Goal: Transaction & Acquisition: Book appointment/travel/reservation

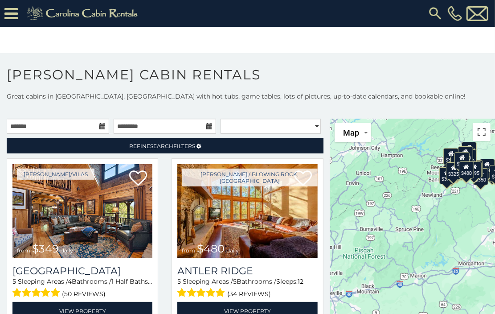
drag, startPoint x: 365, startPoint y: 206, endPoint x: 395, endPoint y: 146, distance: 67.0
click at [395, 146] on div "$349 $480 $525 $315 $355 $675 $635 $930 $400 $451 $330 $400 $485 $460 $395 $255…" at bounding box center [412, 236] width 165 height 235
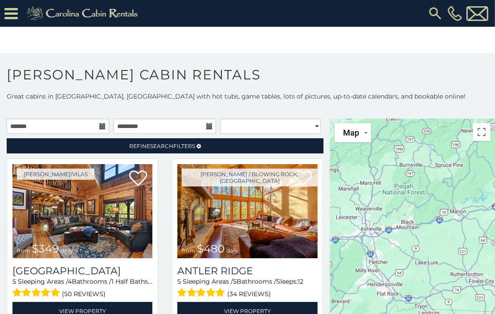
drag, startPoint x: 387, startPoint y: 244, endPoint x: 428, endPoint y: 176, distance: 79.6
click at [428, 176] on div at bounding box center [412, 236] width 165 height 235
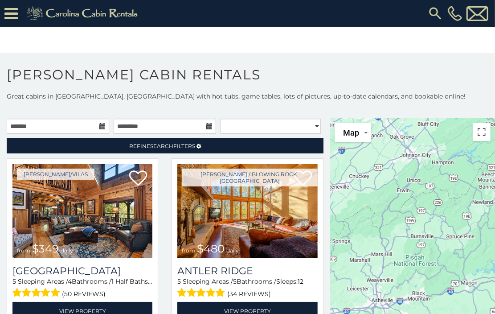
drag, startPoint x: 410, startPoint y: 226, endPoint x: 425, endPoint y: 245, distance: 23.5
click at [427, 289] on div at bounding box center [412, 236] width 165 height 235
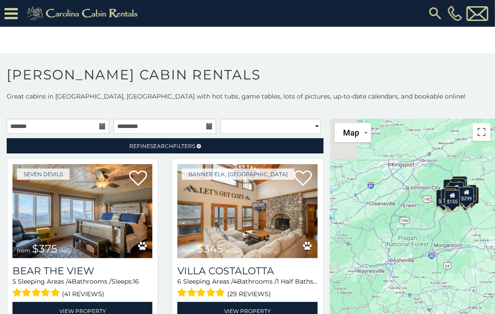
drag, startPoint x: 413, startPoint y: 173, endPoint x: 416, endPoint y: 280, distance: 107.9
click at [423, 299] on div "$349 $480 $525 $315 $355 $675 $635 $930 $400 $451 $330 $400 $485 $460 $395 $255…" at bounding box center [412, 236] width 165 height 235
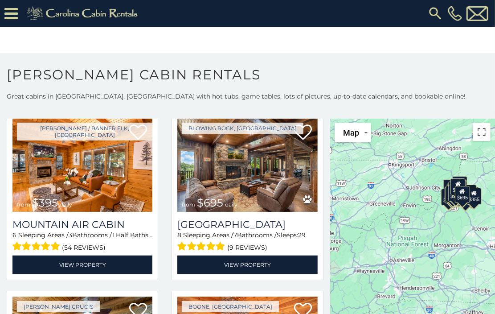
scroll to position [2274, 0]
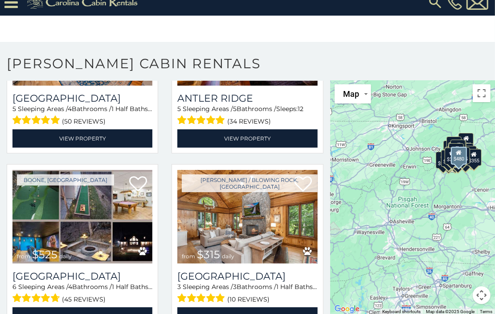
scroll to position [178, 0]
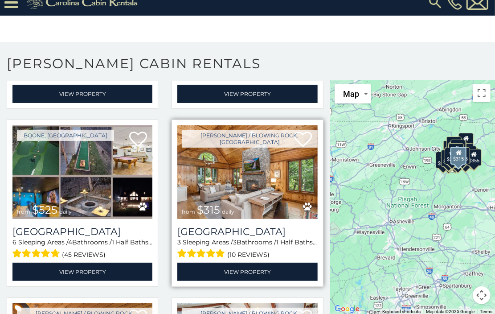
click at [255, 178] on img at bounding box center [247, 172] width 140 height 94
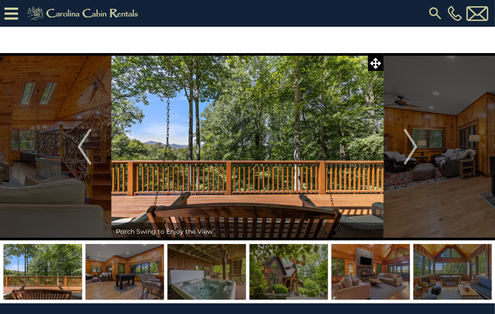
click at [412, 147] on img "Next" at bounding box center [410, 147] width 13 height 36
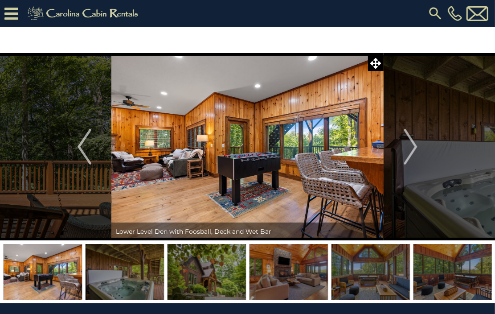
click at [412, 147] on img "Next" at bounding box center [410, 147] width 13 height 36
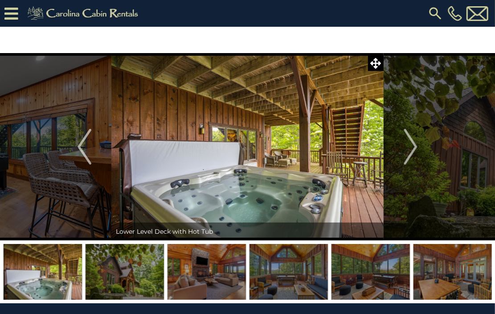
click at [412, 147] on img "Next" at bounding box center [410, 147] width 13 height 36
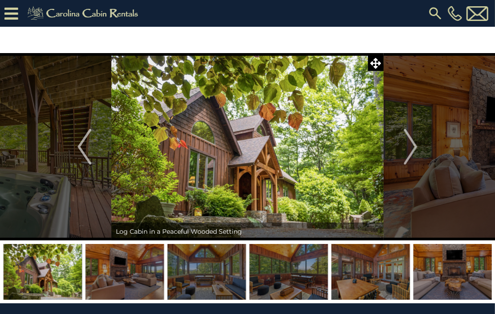
click at [412, 147] on img "Next" at bounding box center [410, 147] width 13 height 36
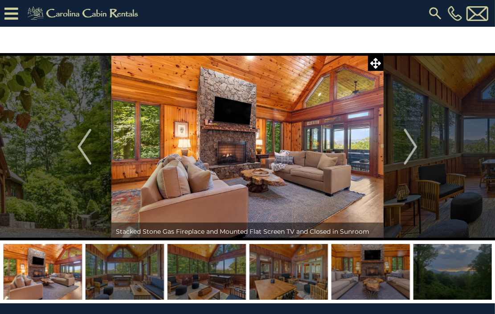
click at [412, 147] on img "Next" at bounding box center [410, 147] width 13 height 36
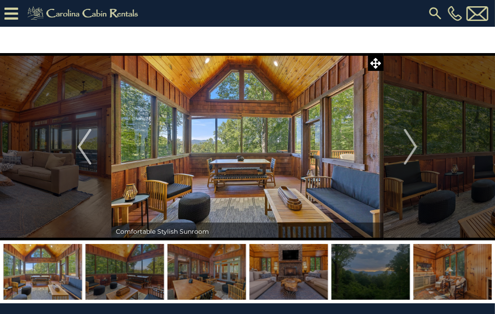
click at [412, 147] on img "Next" at bounding box center [410, 147] width 13 height 36
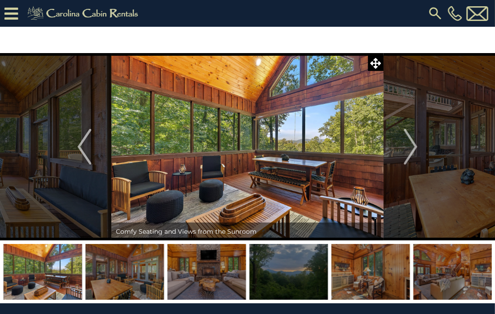
click at [412, 147] on img "Next" at bounding box center [410, 147] width 13 height 36
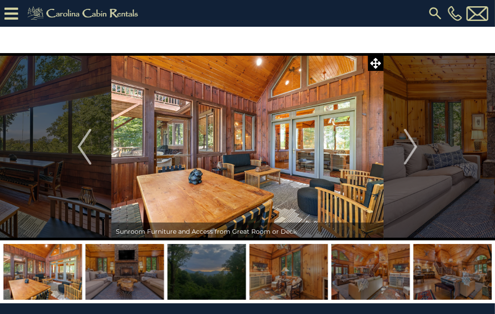
click at [412, 147] on img "Next" at bounding box center [410, 147] width 13 height 36
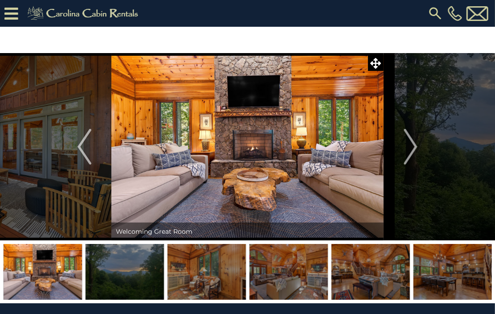
click at [412, 147] on img "Next" at bounding box center [410, 147] width 13 height 36
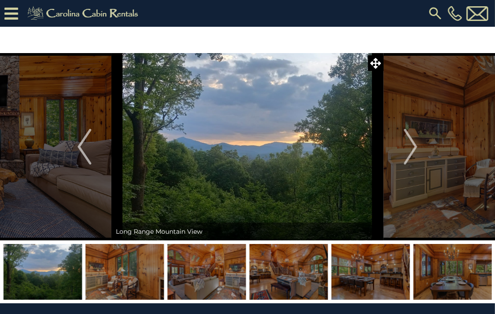
click at [412, 147] on img "Next" at bounding box center [410, 147] width 13 height 36
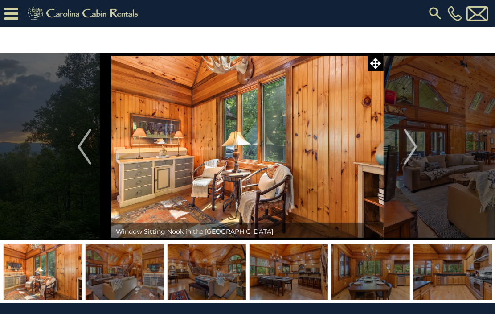
click at [412, 147] on img "Next" at bounding box center [410, 147] width 13 height 36
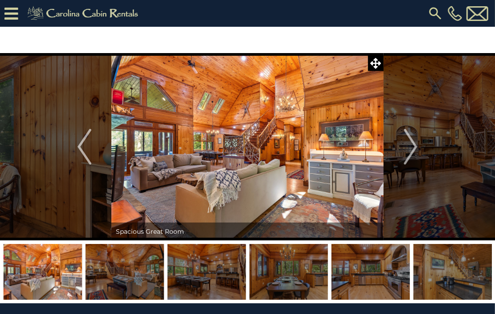
click at [412, 147] on img "Next" at bounding box center [410, 147] width 13 height 36
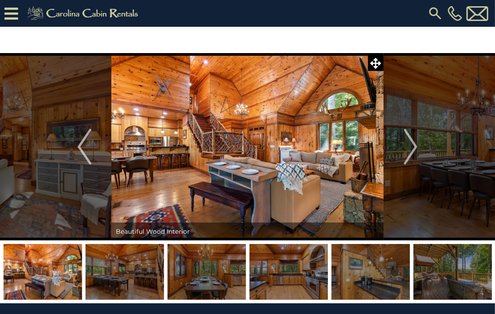
click at [412, 147] on img "Next" at bounding box center [410, 147] width 13 height 36
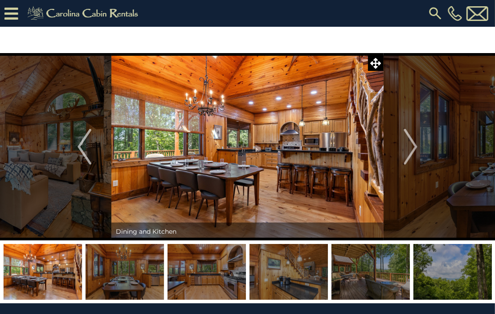
click at [412, 147] on img "Next" at bounding box center [410, 147] width 13 height 36
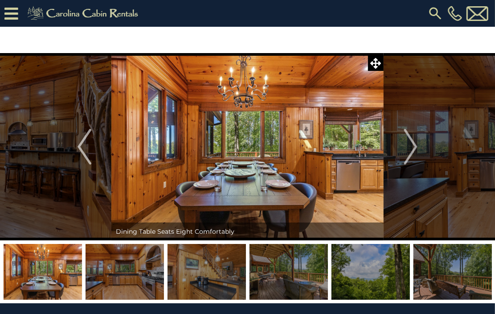
click at [412, 147] on img "Next" at bounding box center [410, 147] width 13 height 36
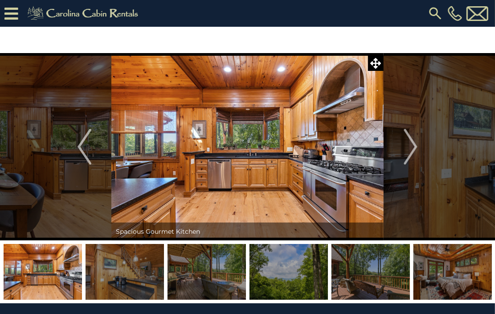
click at [412, 147] on img "Next" at bounding box center [410, 147] width 13 height 36
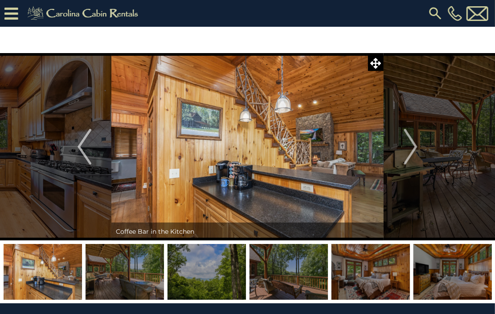
click at [412, 147] on img "Next" at bounding box center [410, 147] width 13 height 36
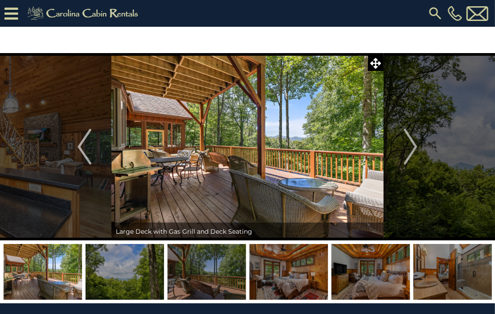
click at [412, 147] on img "Next" at bounding box center [410, 147] width 13 height 36
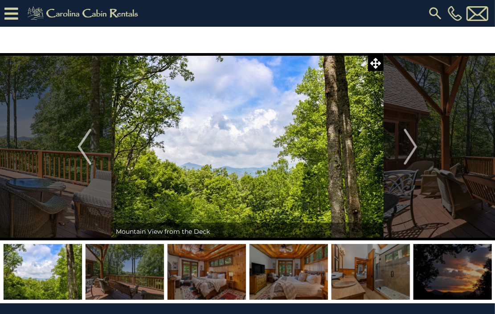
click at [412, 147] on img "Next" at bounding box center [410, 147] width 13 height 36
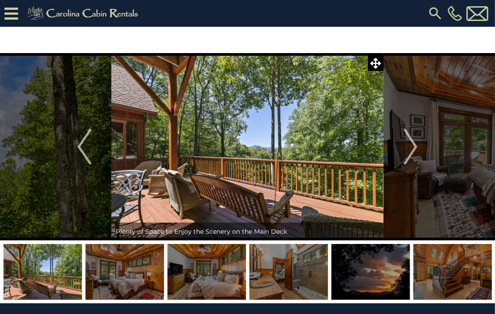
click at [412, 147] on img "Next" at bounding box center [410, 147] width 13 height 36
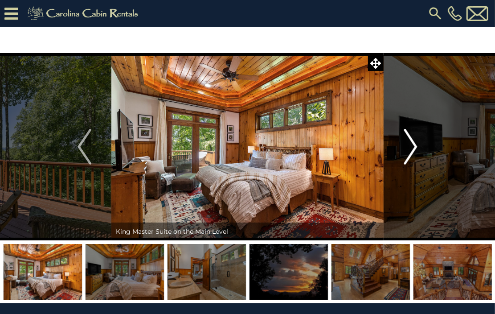
click at [411, 147] on img "Next" at bounding box center [410, 147] width 13 height 36
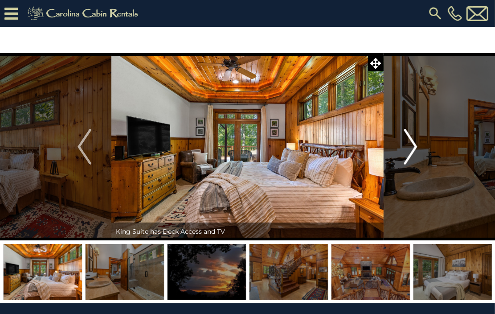
click at [411, 147] on img "Next" at bounding box center [410, 147] width 13 height 36
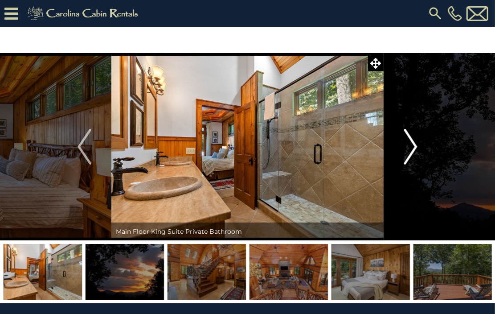
click at [411, 147] on img "Next" at bounding box center [410, 147] width 13 height 36
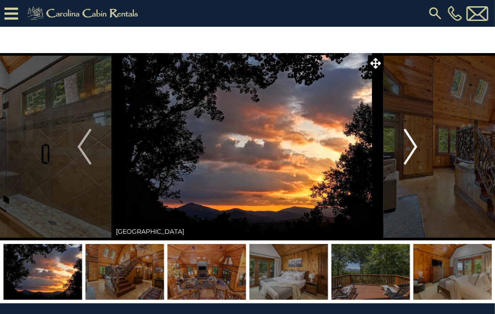
click at [411, 147] on img "Next" at bounding box center [410, 147] width 13 height 36
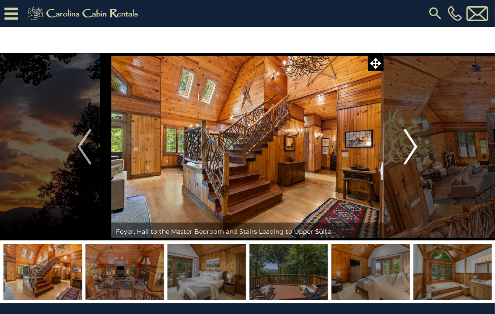
click at [410, 147] on img "Next" at bounding box center [410, 147] width 13 height 36
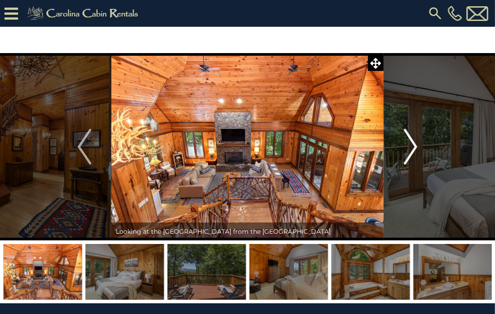
click at [410, 147] on img "Next" at bounding box center [410, 147] width 13 height 36
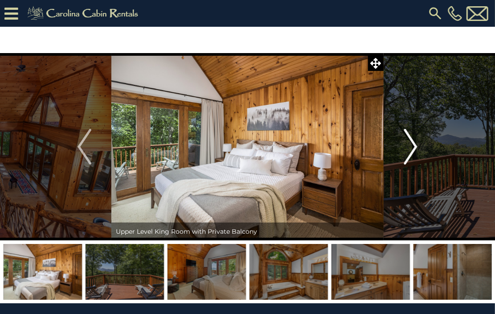
click at [410, 147] on img "Next" at bounding box center [410, 147] width 13 height 36
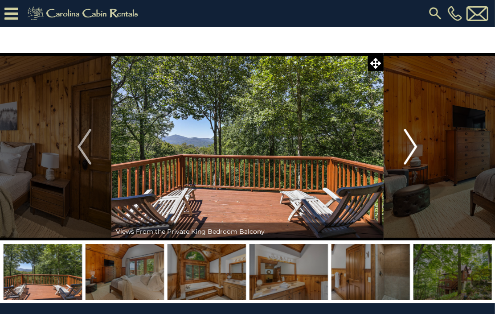
click at [410, 147] on img "Next" at bounding box center [410, 147] width 13 height 36
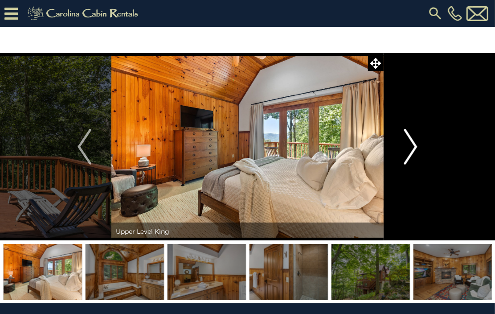
click at [410, 147] on img "Next" at bounding box center [410, 147] width 13 height 36
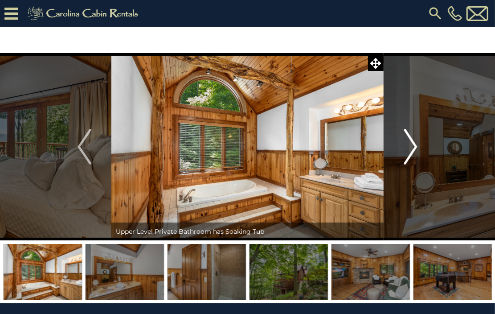
click at [410, 147] on img "Next" at bounding box center [410, 147] width 13 height 36
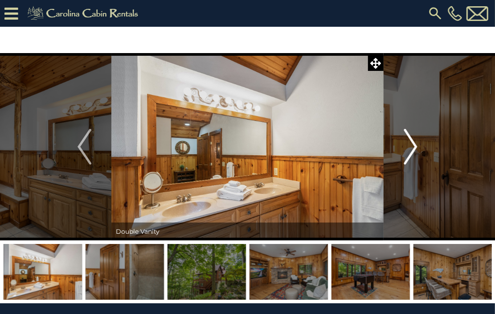
click at [410, 147] on img "Next" at bounding box center [410, 147] width 13 height 36
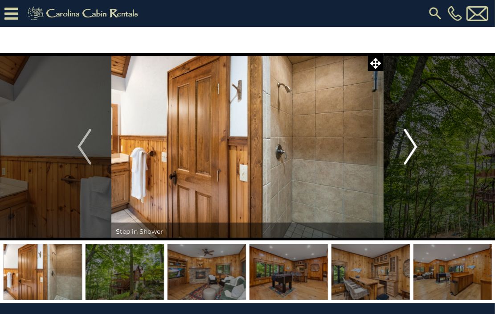
click at [410, 147] on img "Next" at bounding box center [410, 147] width 13 height 36
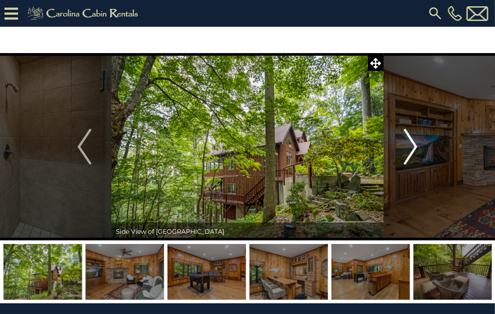
click at [410, 147] on img "Next" at bounding box center [410, 147] width 13 height 36
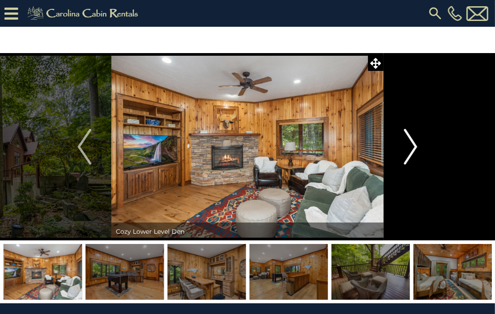
click at [410, 147] on img "Next" at bounding box center [410, 147] width 13 height 36
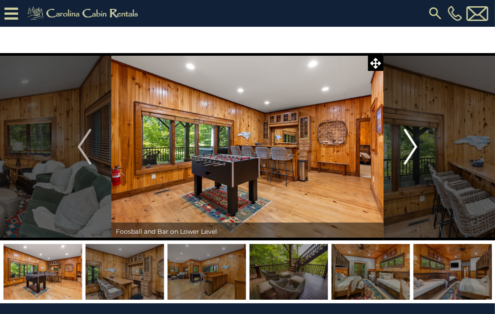
click at [410, 147] on img "Next" at bounding box center [410, 147] width 13 height 36
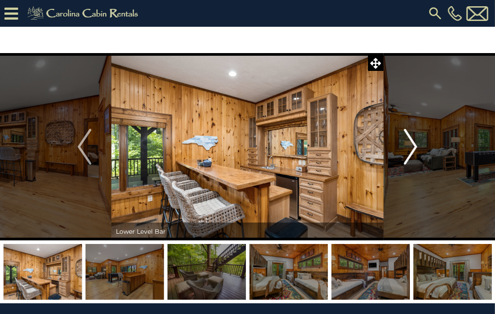
click at [410, 147] on img "Next" at bounding box center [410, 147] width 13 height 36
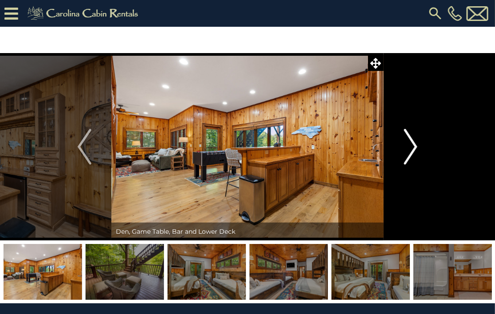
click at [410, 148] on img "Next" at bounding box center [410, 147] width 13 height 36
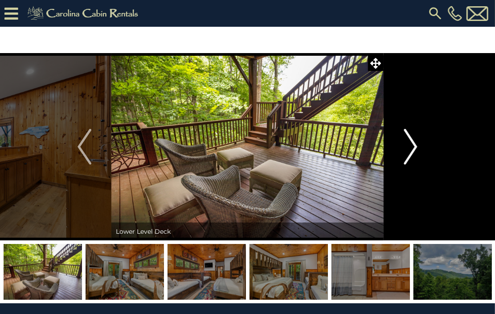
click at [410, 148] on img "Next" at bounding box center [410, 147] width 13 height 36
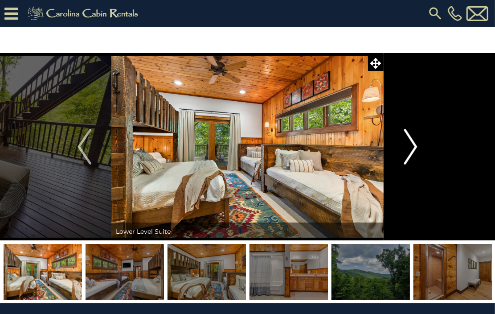
click at [410, 148] on img "Next" at bounding box center [410, 147] width 13 height 36
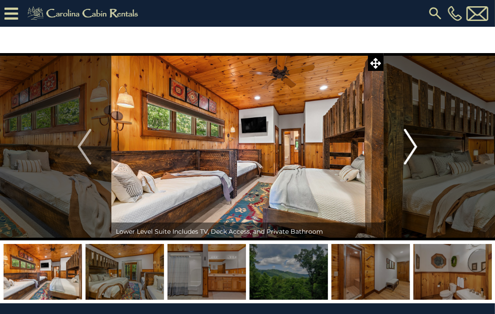
click at [410, 148] on img "Next" at bounding box center [410, 147] width 13 height 36
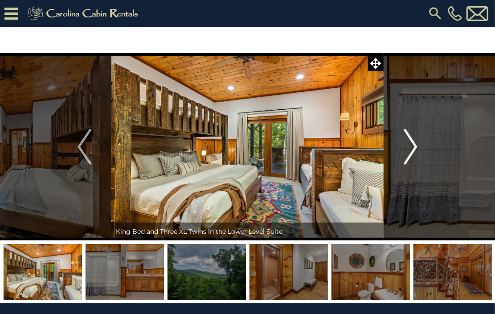
click at [410, 147] on img "Next" at bounding box center [410, 147] width 13 height 36
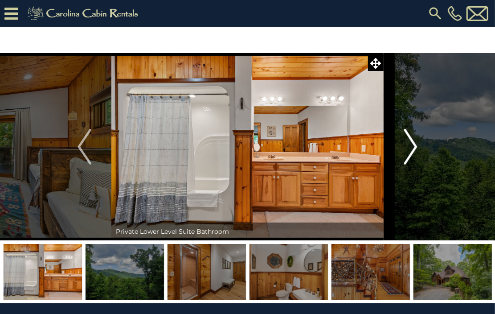
click at [409, 147] on img "Next" at bounding box center [410, 147] width 13 height 36
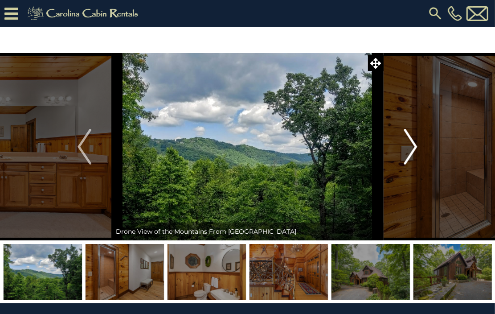
click at [409, 147] on img "Next" at bounding box center [410, 147] width 13 height 36
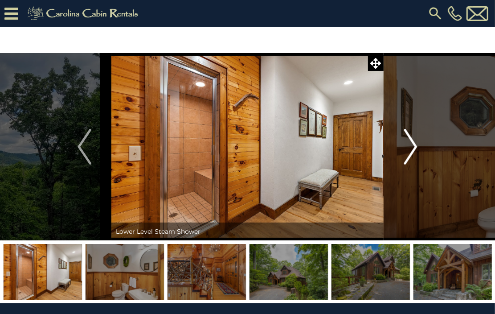
click at [408, 147] on img "Next" at bounding box center [410, 147] width 13 height 36
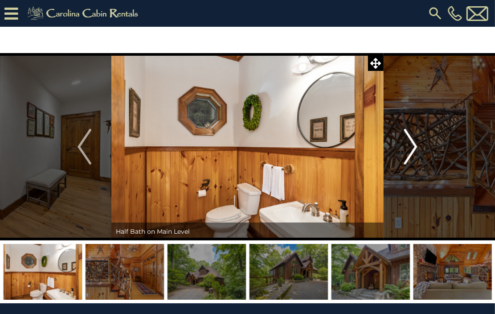
click at [408, 147] on img "Next" at bounding box center [410, 147] width 13 height 36
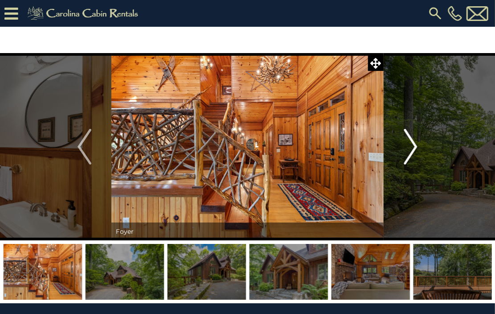
click at [408, 147] on img "Next" at bounding box center [410, 147] width 13 height 36
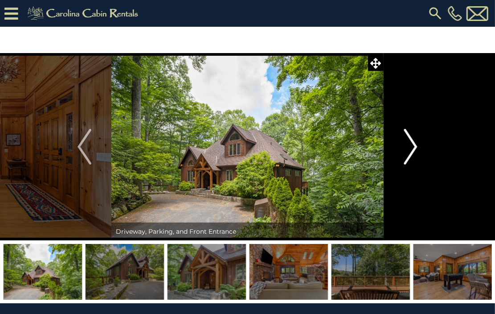
click at [408, 147] on img "Next" at bounding box center [410, 147] width 13 height 36
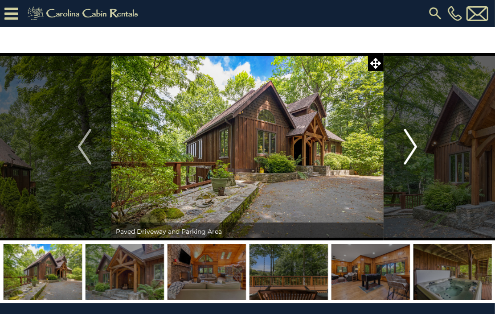
click at [408, 147] on img "Next" at bounding box center [410, 147] width 13 height 36
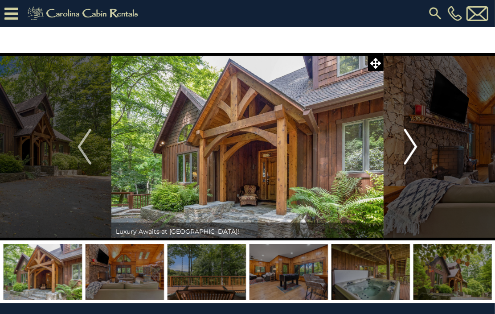
click at [408, 148] on img "Next" at bounding box center [410, 147] width 13 height 36
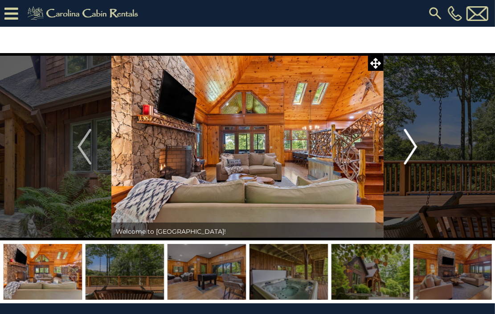
click at [408, 148] on img "Next" at bounding box center [410, 147] width 13 height 36
